Goal: Task Accomplishment & Management: Complete application form

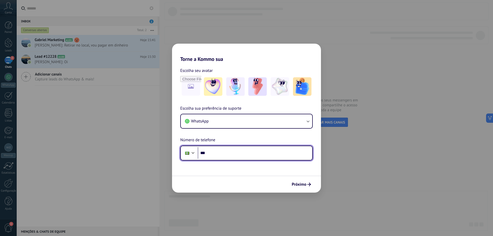
click at [237, 158] on input "***" at bounding box center [255, 153] width 115 height 12
type input "**********"
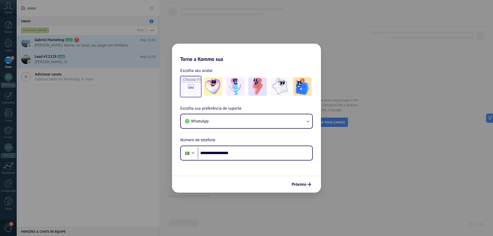
click at [200, 86] on input "file" at bounding box center [191, 87] width 20 height 20
type input "**********"
click at [194, 88] on input "file" at bounding box center [191, 87] width 20 height 20
click at [301, 184] on span "Próximo" at bounding box center [299, 185] width 15 height 4
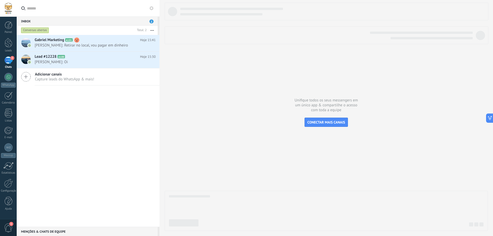
click at [8, 10] on div at bounding box center [8, 8] width 17 height 17
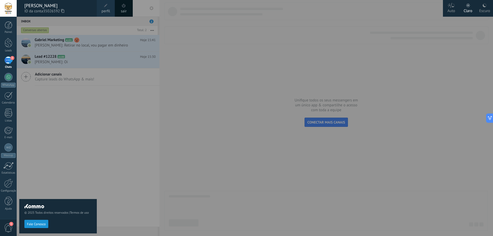
click at [97, 105] on div at bounding box center [263, 118] width 493 height 236
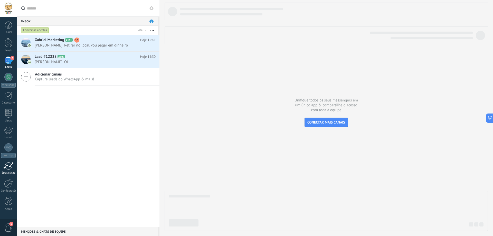
click at [11, 163] on div at bounding box center [8, 166] width 10 height 8
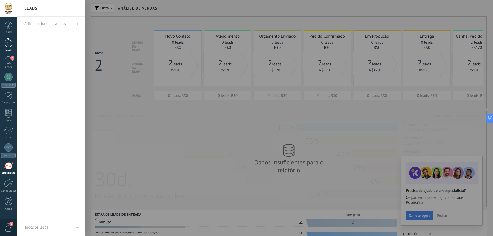
click at [11, 50] on div "Leads" at bounding box center [8, 50] width 15 height 3
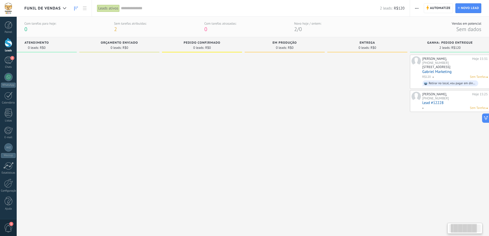
scroll to position [0, 119]
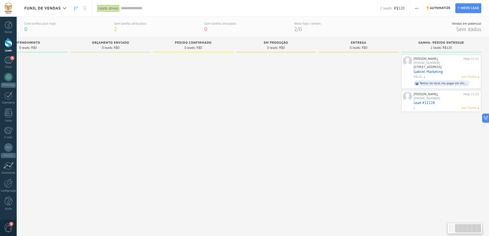
drag, startPoint x: 445, startPoint y: 82, endPoint x: 241, endPoint y: 122, distance: 207.3
click at [241, 122] on div "Etapa de leads de entrada solicitações: 0 0 0 0 0 0 0 0 0 Novo Contato 0 leads:…" at bounding box center [197, 130] width 584 height 186
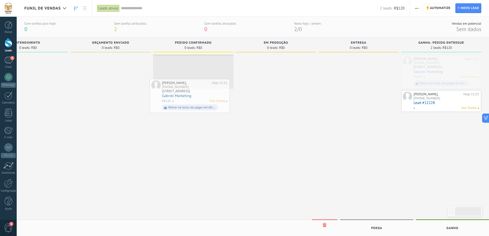
drag, startPoint x: 428, startPoint y: 73, endPoint x: 176, endPoint y: 97, distance: 252.8
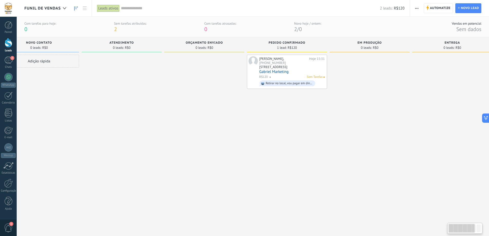
scroll to position [0, 0]
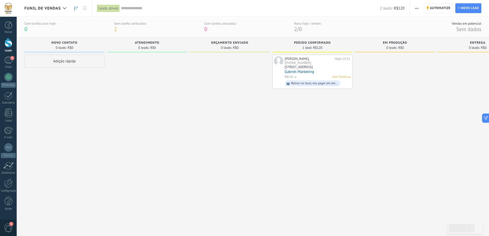
drag, startPoint x: 191, startPoint y: 159, endPoint x: 191, endPoint y: 240, distance: 80.4
click at [391, 153] on div "Etapa de leads de entrada solicitações: 0 0 0 0 0 Novo Contato 0 leads: R$0 Adi…" at bounding box center [316, 130] width 584 height 186
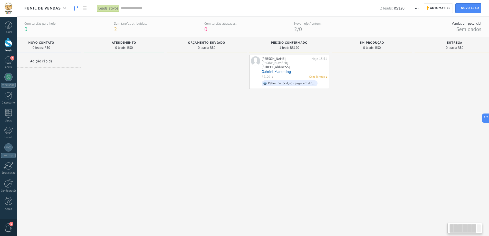
drag, startPoint x: 191, startPoint y: 240, endPoint x: 23, endPoint y: 246, distance: 167.8
click at [23, 236] on html ".abccls-1,.abccls-2{fill-rule:evenodd}.abccls-2{fill:#fff} .abfcls-1{fill:none}…" at bounding box center [244, 118] width 489 height 236
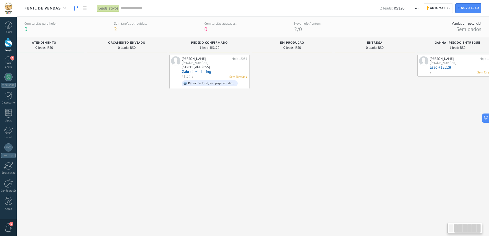
scroll to position [0, 119]
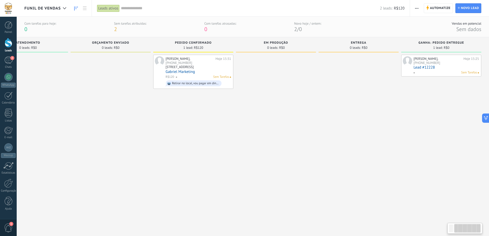
drag, startPoint x: 263, startPoint y: 158, endPoint x: 202, endPoint y: 171, distance: 62.7
click at [201, 171] on div "[PERSON_NAME], [PHONE_NUMBER] Hoje 15:31 [STREET_ADDRESS], conjunto libra - foz…" at bounding box center [193, 139] width 80 height 169
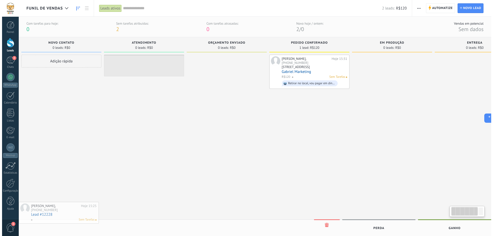
scroll to position [0, 0]
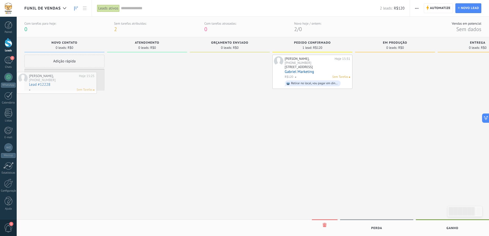
drag, startPoint x: 444, startPoint y: 69, endPoint x: 47, endPoint y: 82, distance: 397.0
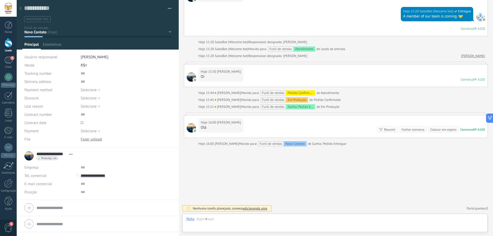
scroll to position [8, 0]
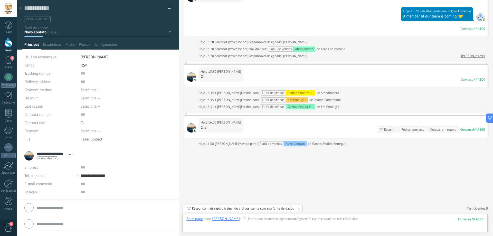
click at [19, 7] on div at bounding box center [20, 9] width 7 height 10
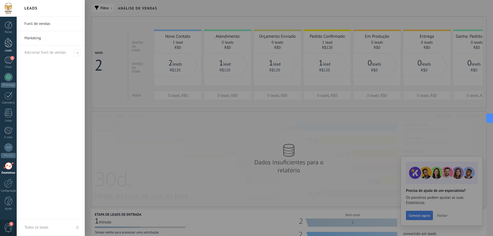
click at [11, 42] on div at bounding box center [9, 43] width 8 height 10
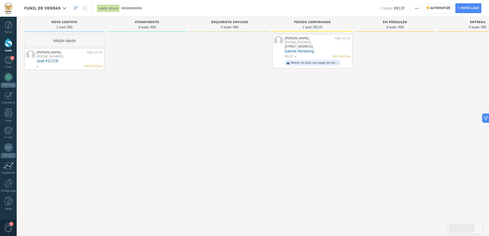
click at [81, 60] on link "Lead #12228" at bounding box center [69, 61] width 65 height 4
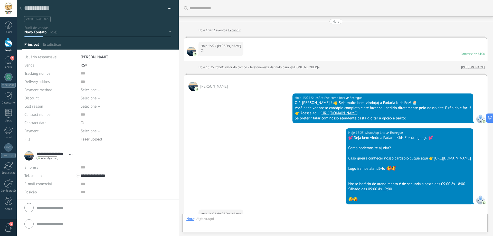
type textarea "**********"
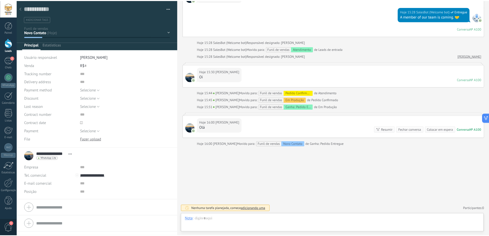
scroll to position [8, 0]
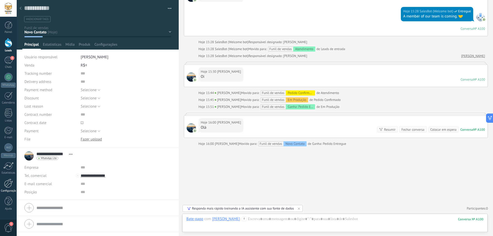
click at [8, 182] on div at bounding box center [8, 183] width 9 height 9
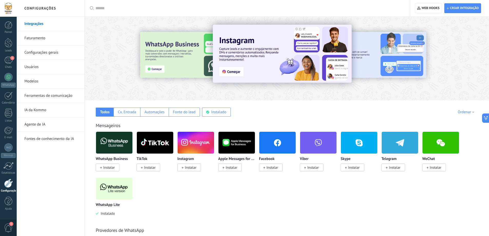
click at [193, 167] on span "Instalar" at bounding box center [191, 167] width 12 height 5
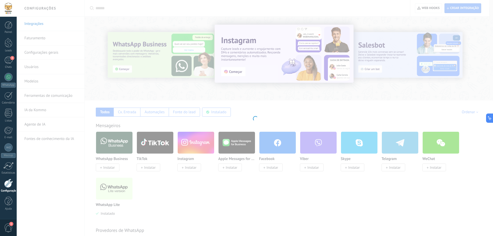
click at [200, 148] on div "Instagram Pegue os leads do Instagram e mantenha-os conversando sem sair da Kom…" at bounding box center [255, 118] width 476 height 236
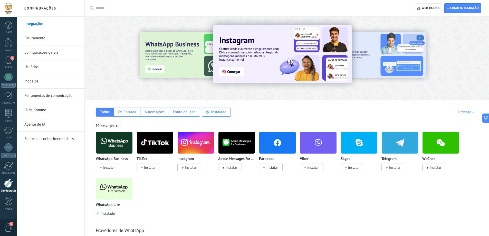
click at [187, 165] on span "Instalar" at bounding box center [189, 168] width 24 height 8
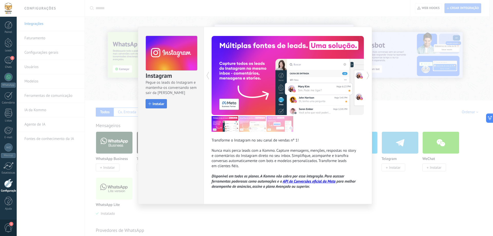
click at [167, 104] on button "Instalar" at bounding box center [156, 103] width 21 height 9
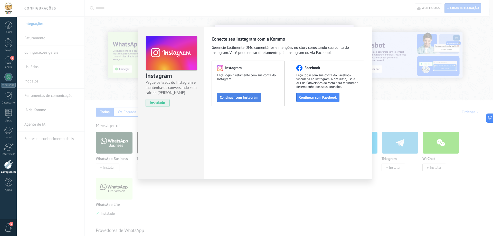
click at [238, 99] on span "Continuar com Instagram" at bounding box center [239, 98] width 39 height 4
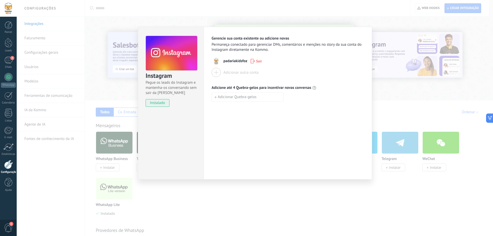
click at [385, 93] on div "Instagram Pegue os leads do Instagram e mantenha-os conversando sem sair da Kom…" at bounding box center [255, 118] width 476 height 236
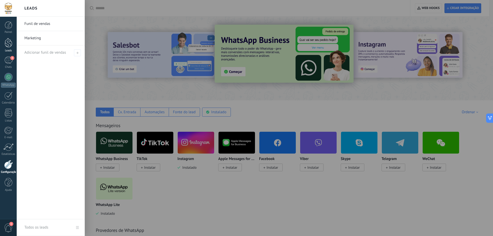
click at [3, 48] on link "Leads" at bounding box center [8, 45] width 17 height 14
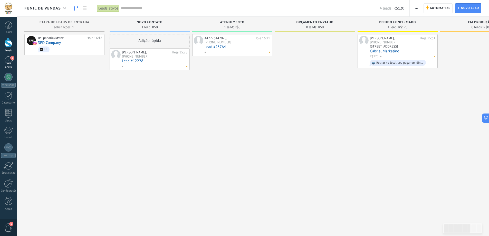
click at [5, 62] on div "3" at bounding box center [8, 59] width 8 height 7
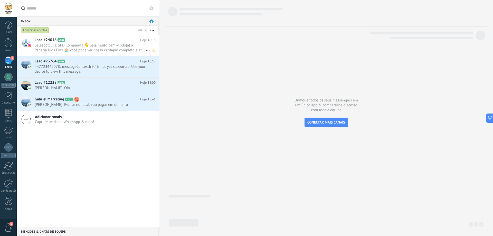
click at [103, 45] on span "Salesbot: Olá, SPD Company ! 👋 Seja muito bem-vindo(a) à Padaria Kids Foz! 🧁 Vo…" at bounding box center [90, 48] width 111 height 10
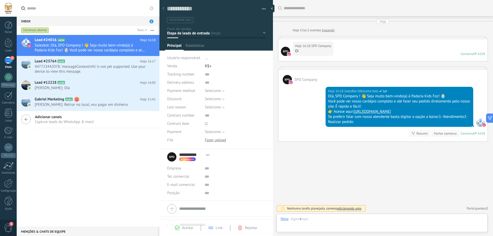
scroll to position [8, 0]
click at [0, 0] on div "Novo Contato Atendimento Orçamento Enviado Pedido Confirmado Em Produção" at bounding box center [0, 0] width 0 height 0
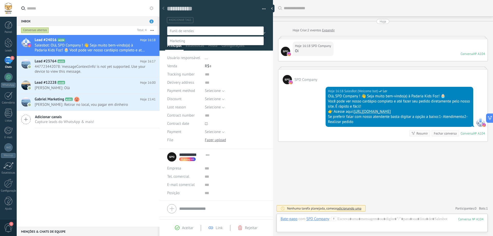
click at [210, 17] on div at bounding box center [255, 118] width 476 height 236
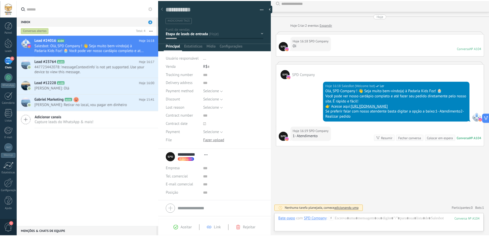
scroll to position [53, 0]
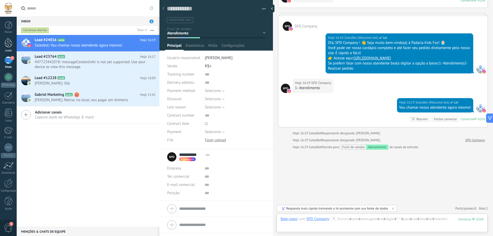
click at [10, 39] on div at bounding box center [9, 43] width 8 height 10
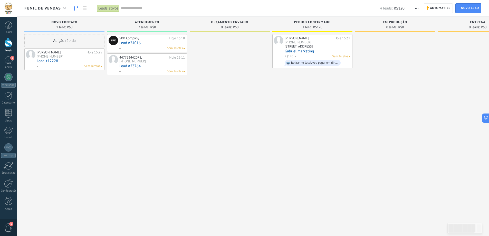
click at [8, 6] on div at bounding box center [8, 8] width 17 height 17
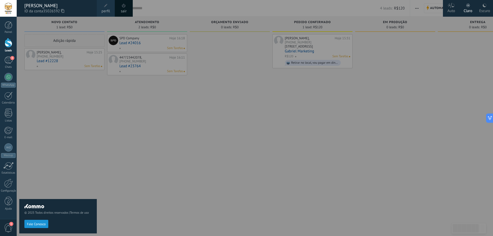
click at [123, 6] on span at bounding box center [124, 6] width 4 height 4
